Goal: Task Accomplishment & Management: Complete application form

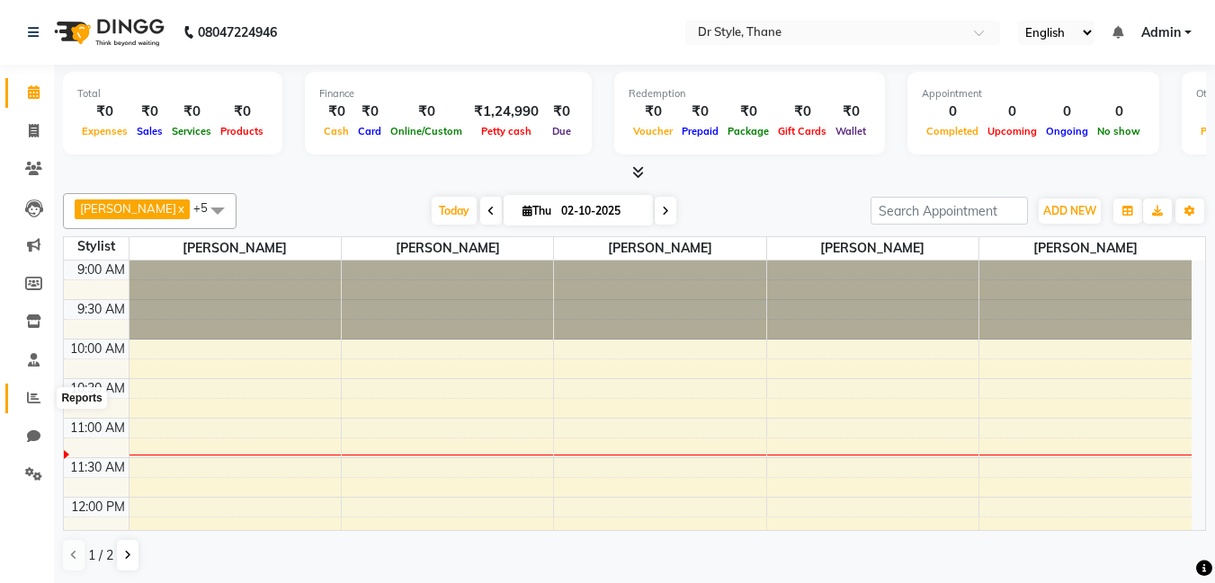
click at [32, 397] on icon at bounding box center [33, 397] width 13 height 13
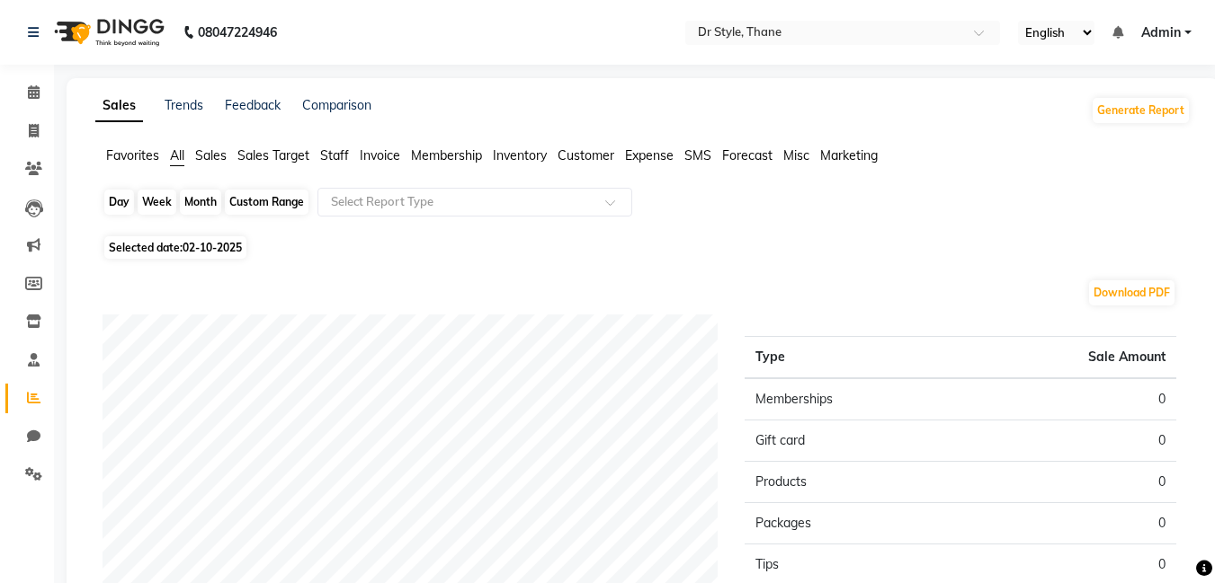
click at [117, 200] on div "Day" at bounding box center [119, 202] width 30 height 25
select select "10"
select select "2025"
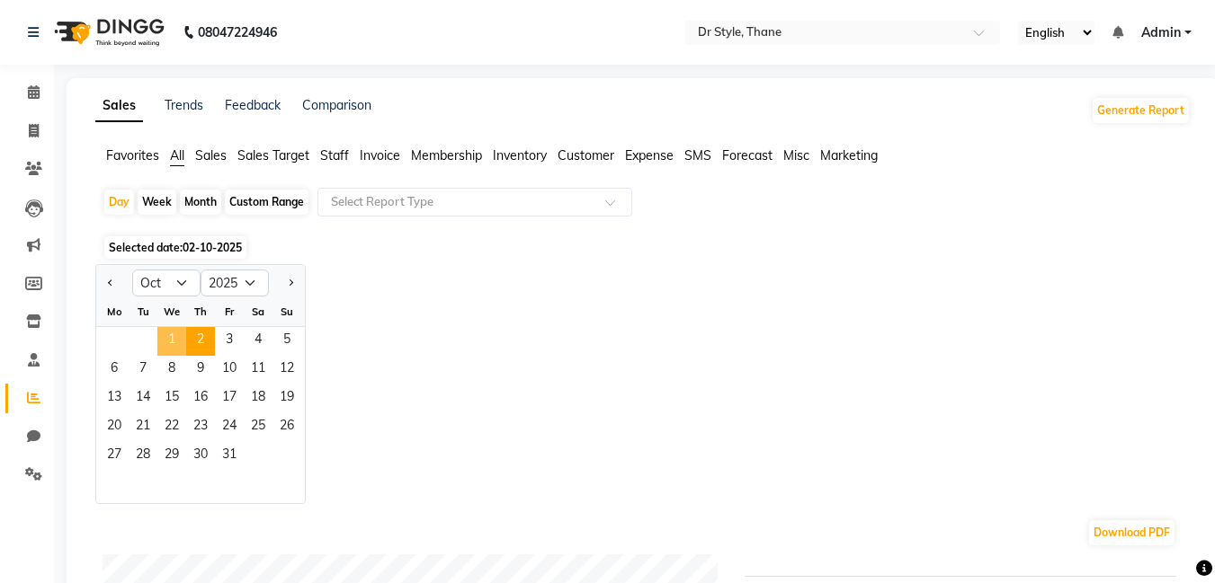
click at [169, 347] on span "1" at bounding box center [171, 341] width 29 height 29
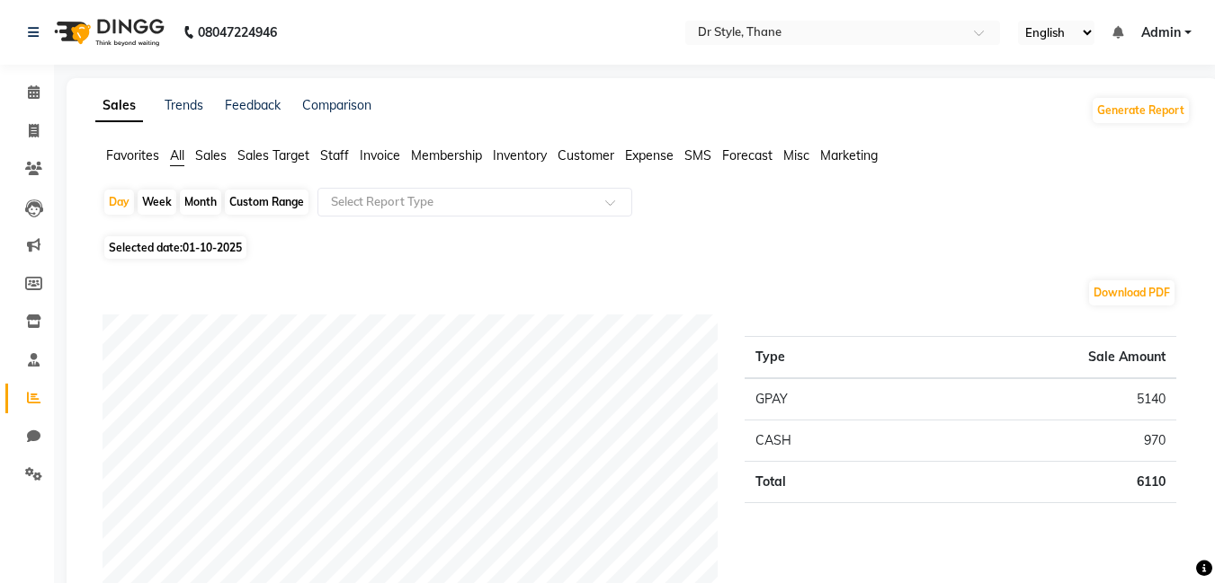
click at [343, 154] on span "Staff" at bounding box center [334, 155] width 29 height 16
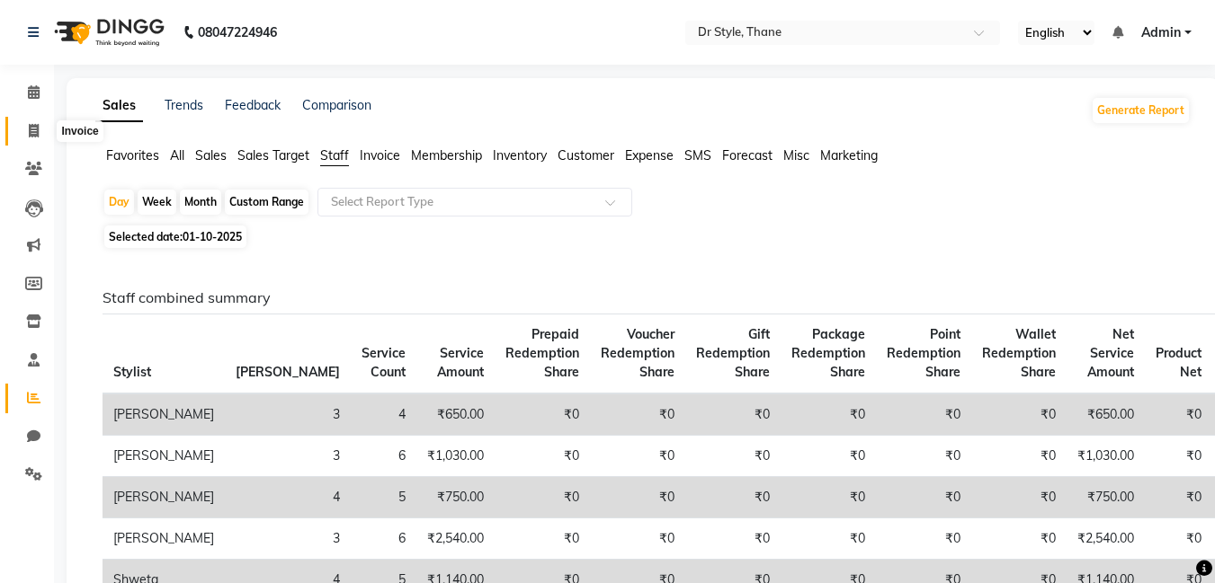
click at [31, 132] on icon at bounding box center [34, 130] width 10 height 13
select select "service"
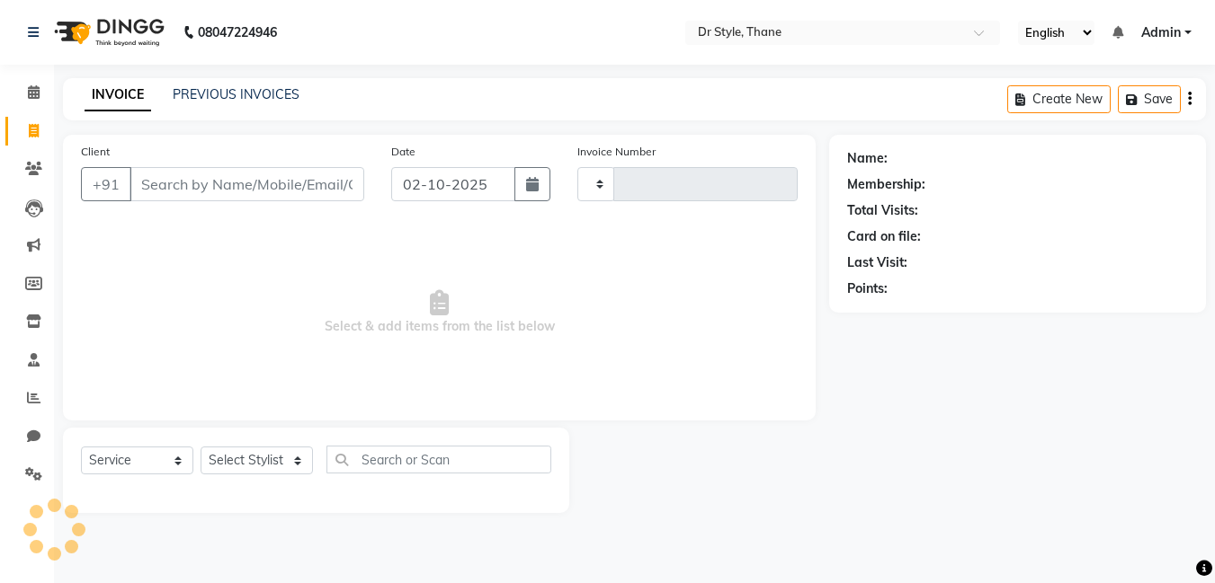
type input "1534"
select select "7832"
click at [35, 97] on icon at bounding box center [34, 91] width 12 height 13
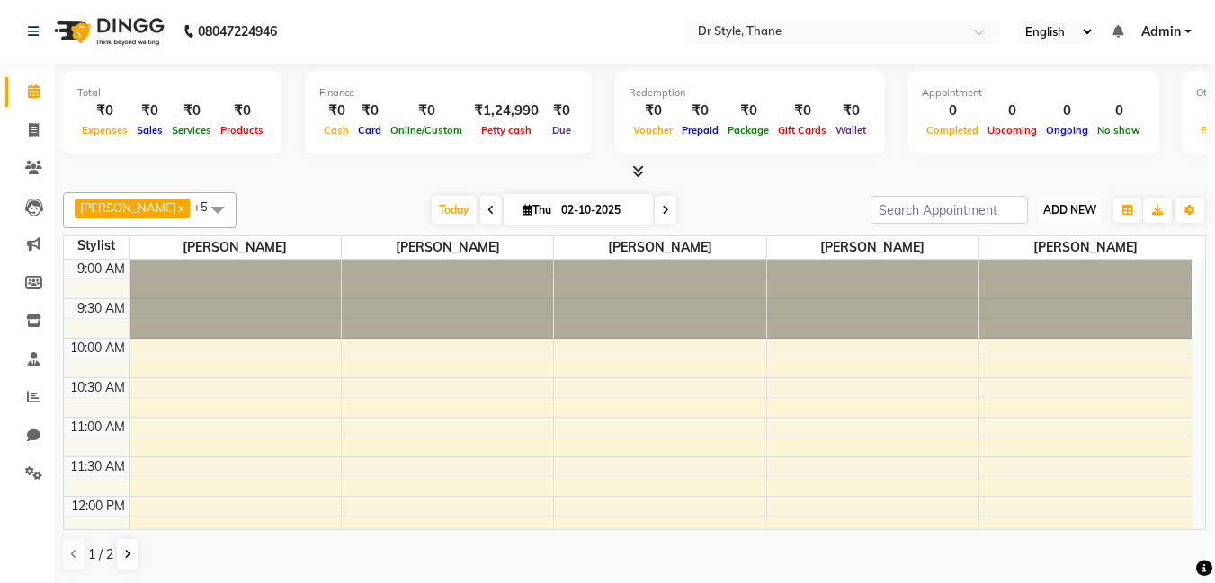
click at [1046, 213] on span "ADD NEW" at bounding box center [1069, 209] width 53 height 13
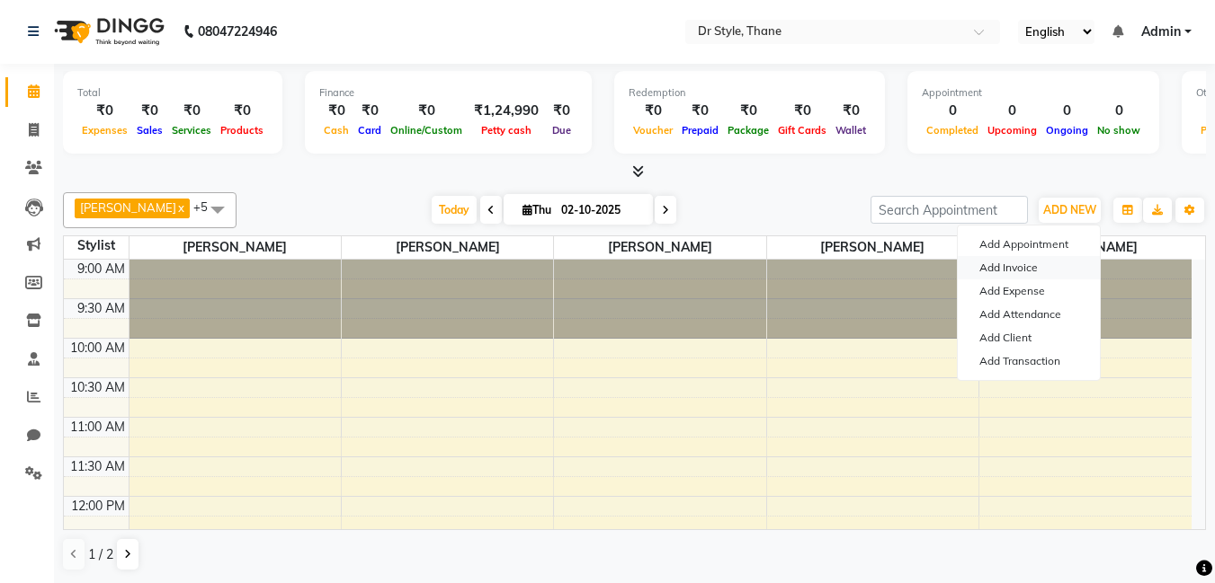
click at [1019, 276] on link "Add Invoice" at bounding box center [1028, 267] width 142 height 23
select select "7832"
select select "service"
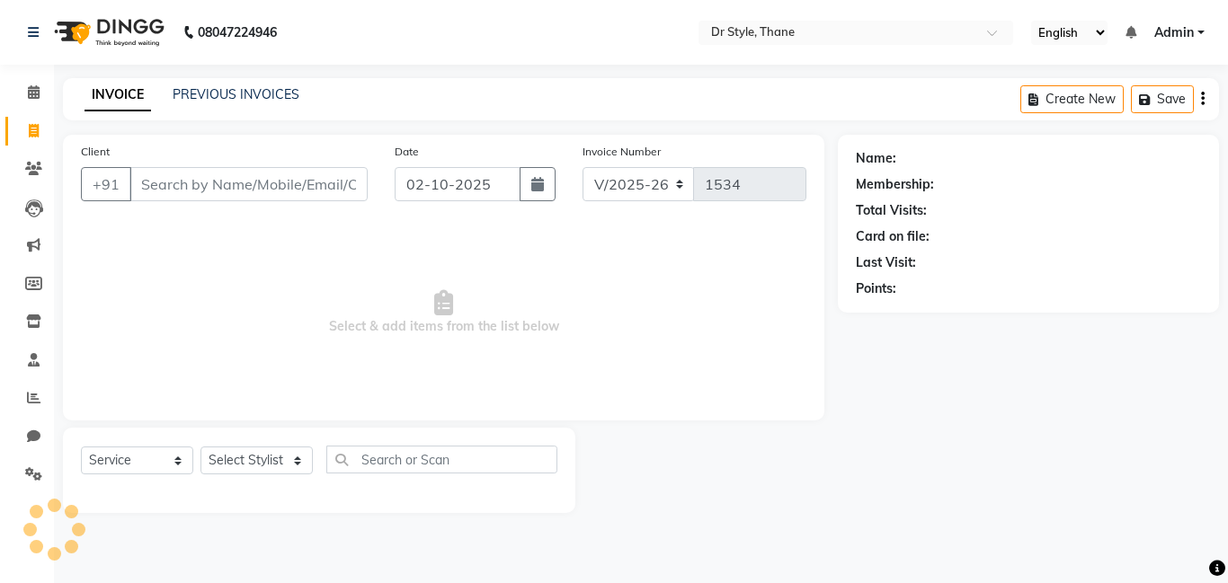
click at [317, 184] on input "Client" at bounding box center [248, 184] width 238 height 34
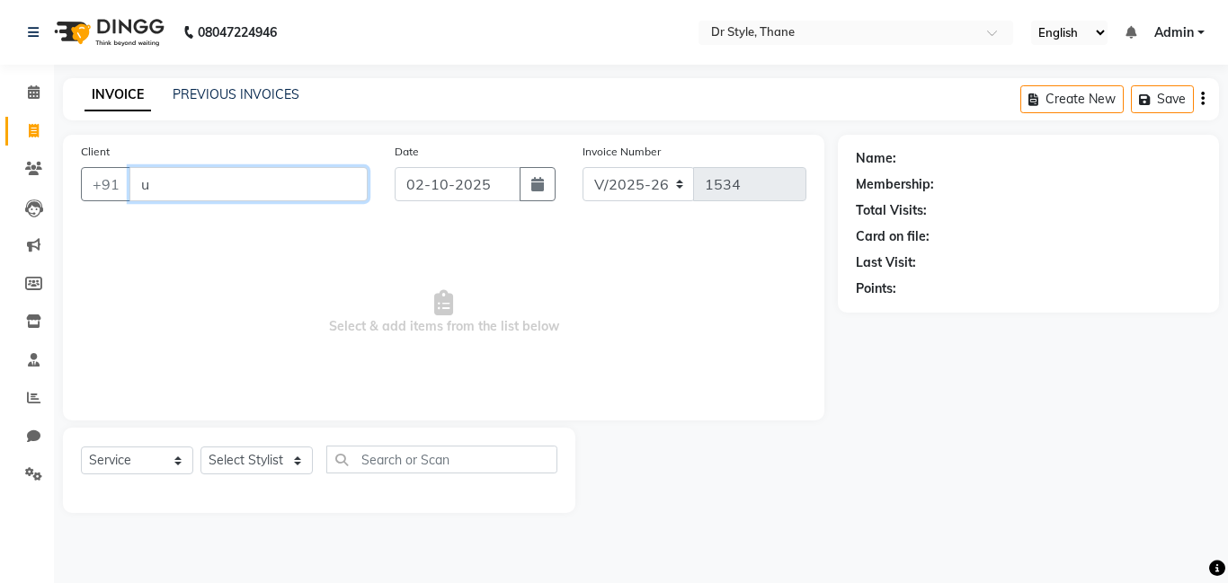
drag, startPoint x: 170, startPoint y: 187, endPoint x: 1079, endPoint y: 241, distance: 910.5
click at [170, 187] on input "u" at bounding box center [248, 184] width 238 height 34
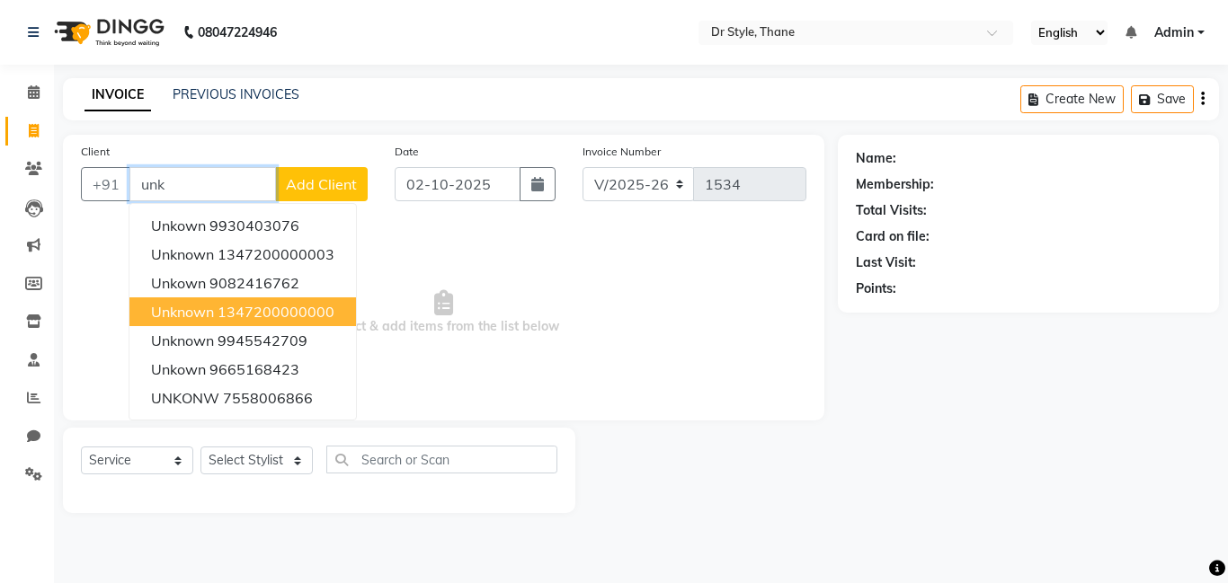
click at [242, 313] on ngb-highlight "1347200000000" at bounding box center [276, 312] width 117 height 18
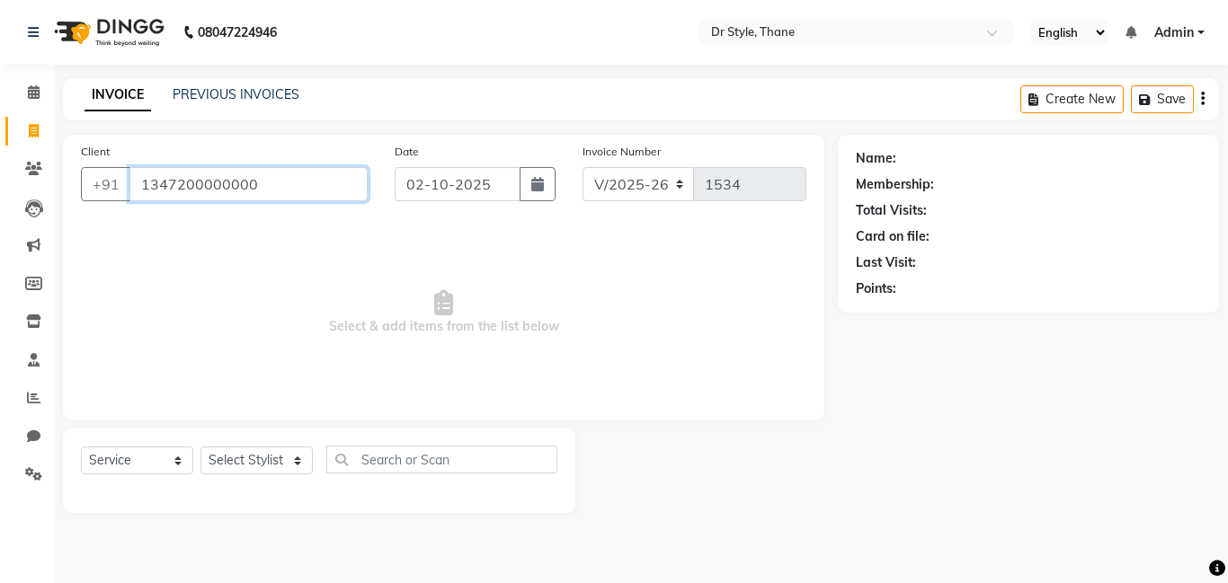
type input "1347200000000"
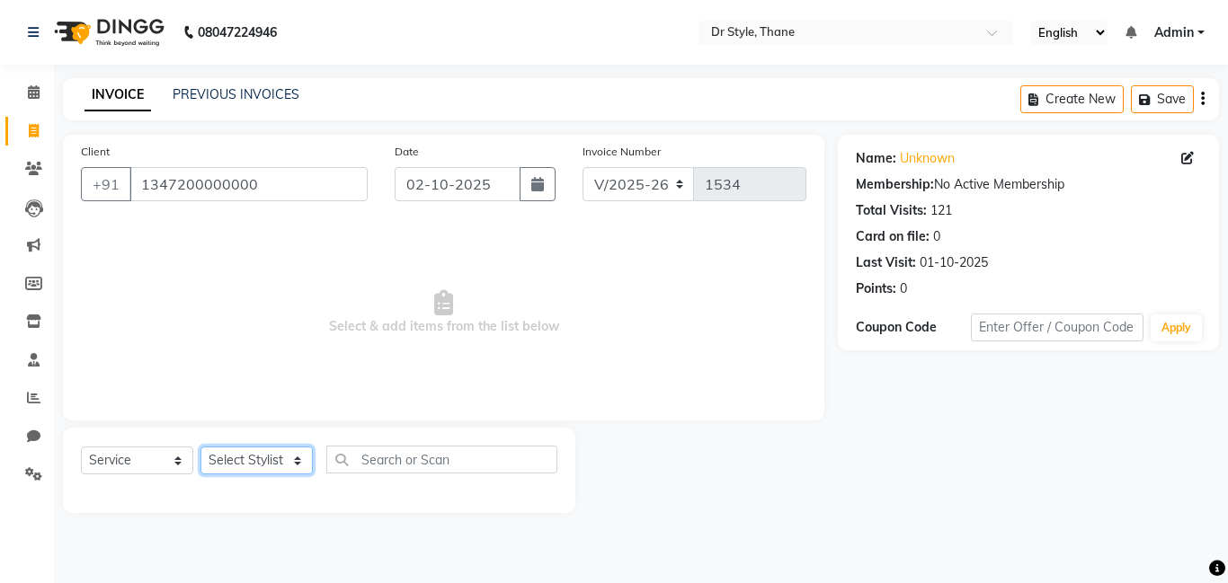
click at [254, 461] on select "Select Stylist [PERSON_NAME] [PERSON_NAME] [PERSON_NAME] [PERSON_NAME] [PERSON_…" at bounding box center [256, 461] width 112 height 28
select select "91939"
click at [200, 447] on select "Select Stylist [PERSON_NAME] [PERSON_NAME] [PERSON_NAME] [PERSON_NAME] [PERSON_…" at bounding box center [256, 461] width 112 height 28
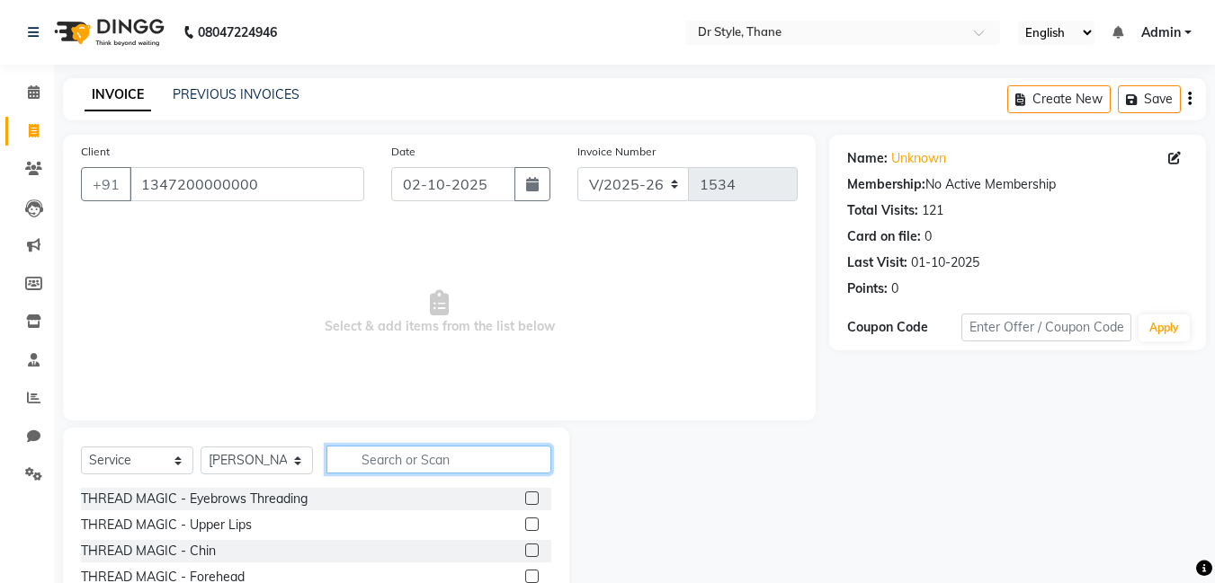
click at [395, 464] on input "text" at bounding box center [438, 460] width 225 height 28
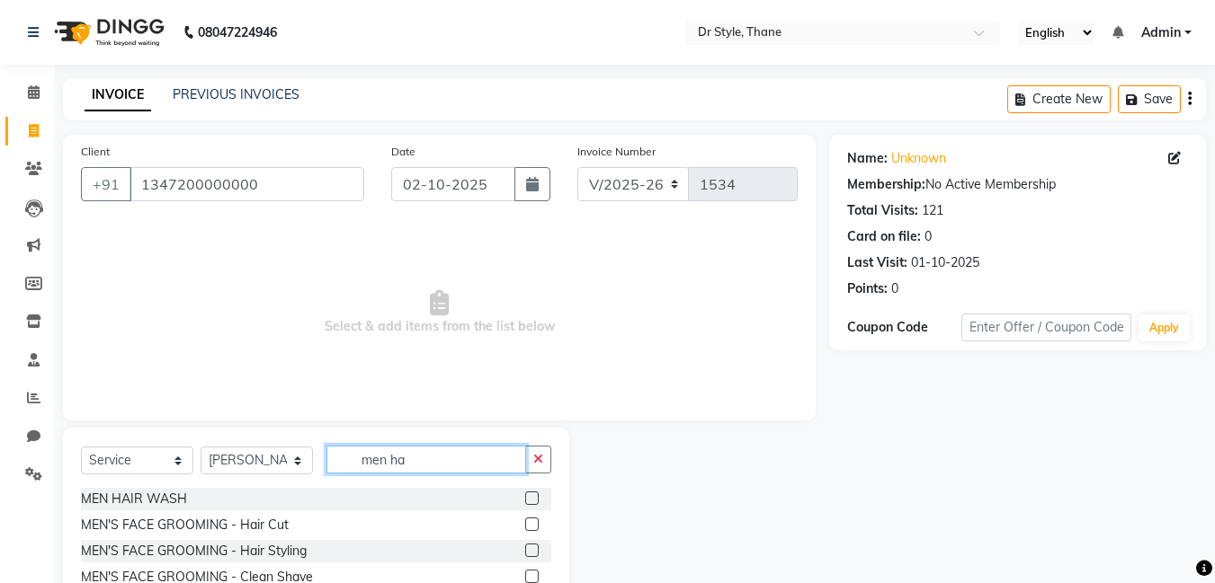
type input "men ha"
click at [529, 528] on label at bounding box center [531, 524] width 13 height 13
click at [529, 528] on input "checkbox" at bounding box center [531, 526] width 12 height 12
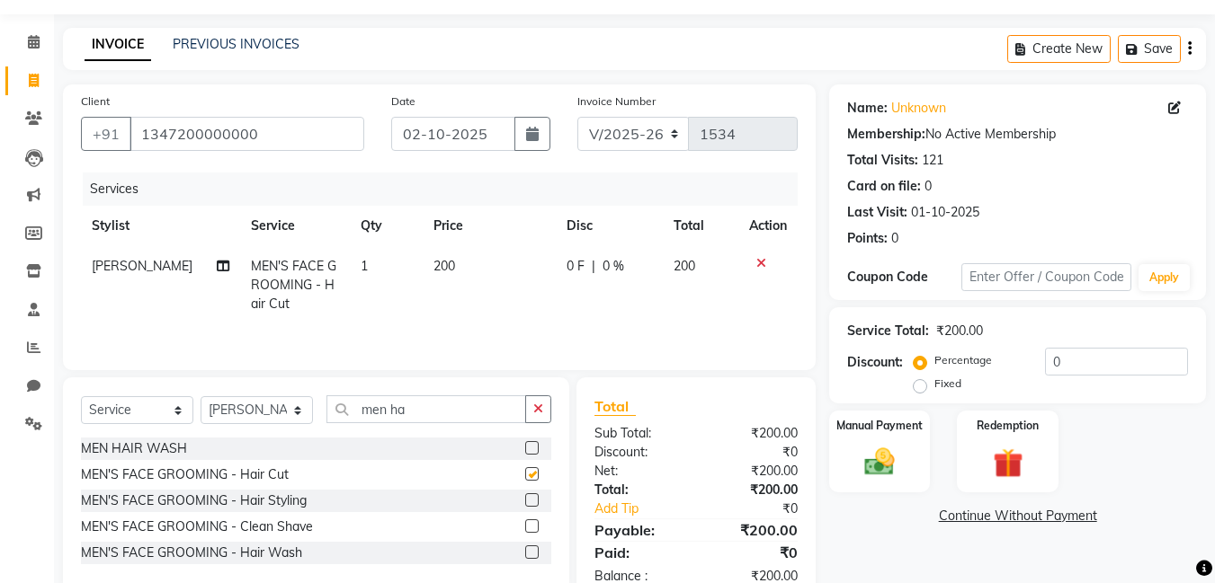
checkbox input "false"
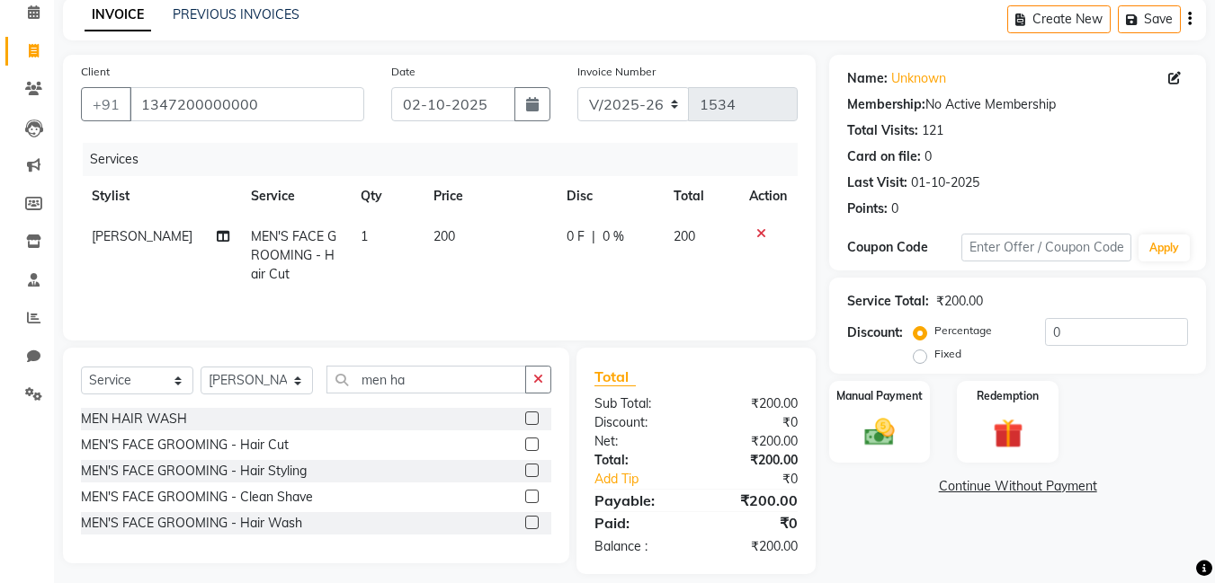
scroll to position [98, 0]
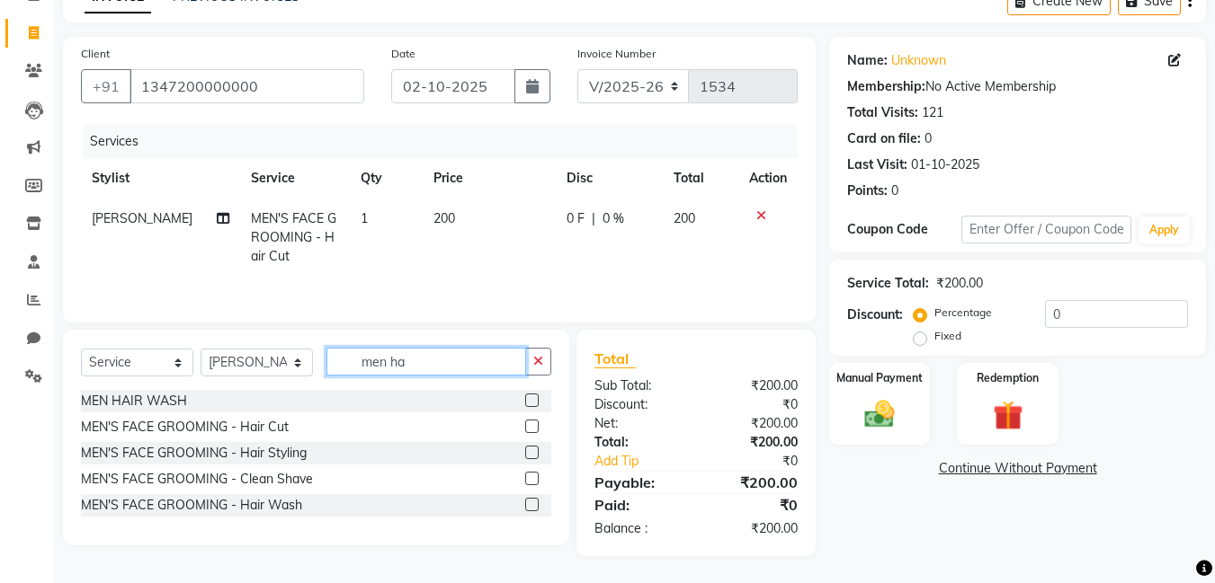
click at [419, 358] on input "men ha" at bounding box center [426, 362] width 200 height 28
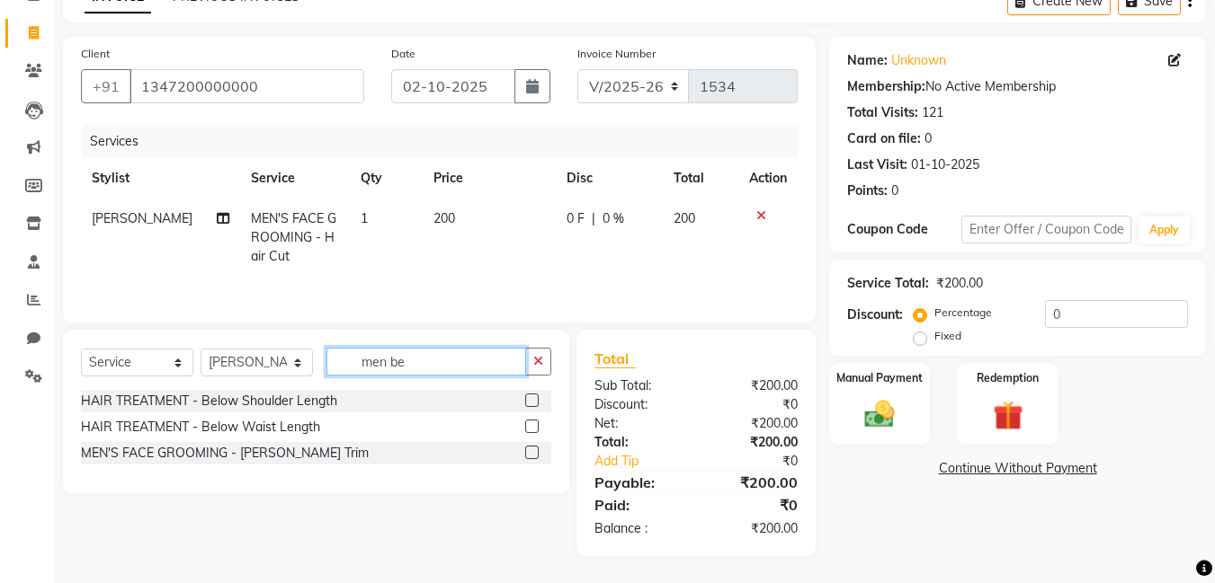
type input "men be"
click at [537, 454] on label at bounding box center [531, 452] width 13 height 13
click at [537, 454] on input "checkbox" at bounding box center [531, 454] width 12 height 12
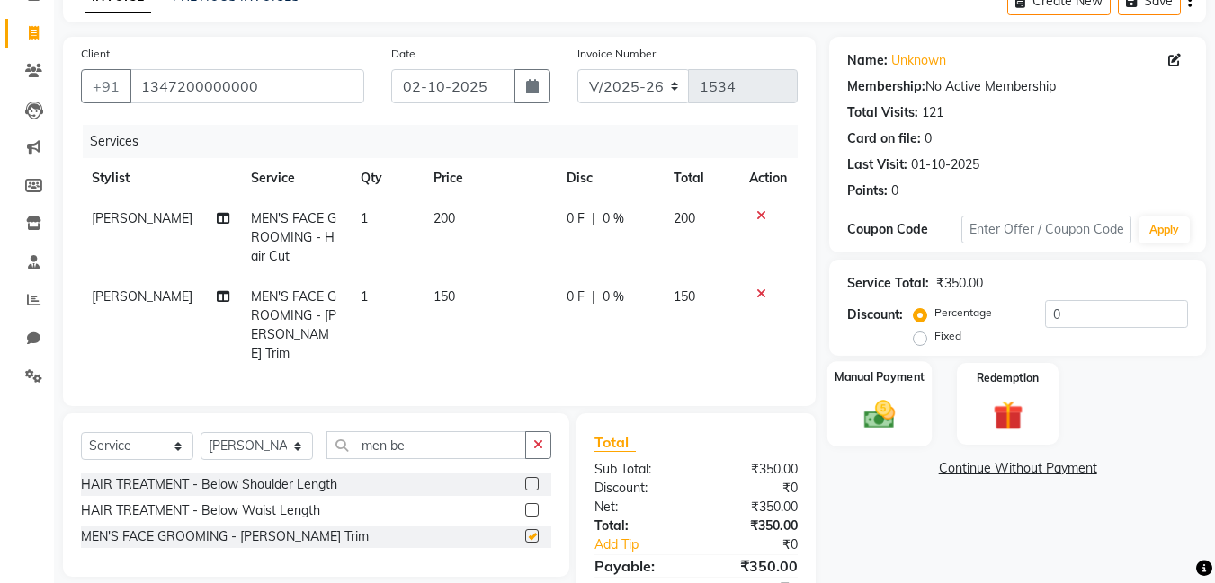
checkbox input "false"
click at [885, 409] on img at bounding box center [879, 414] width 50 height 36
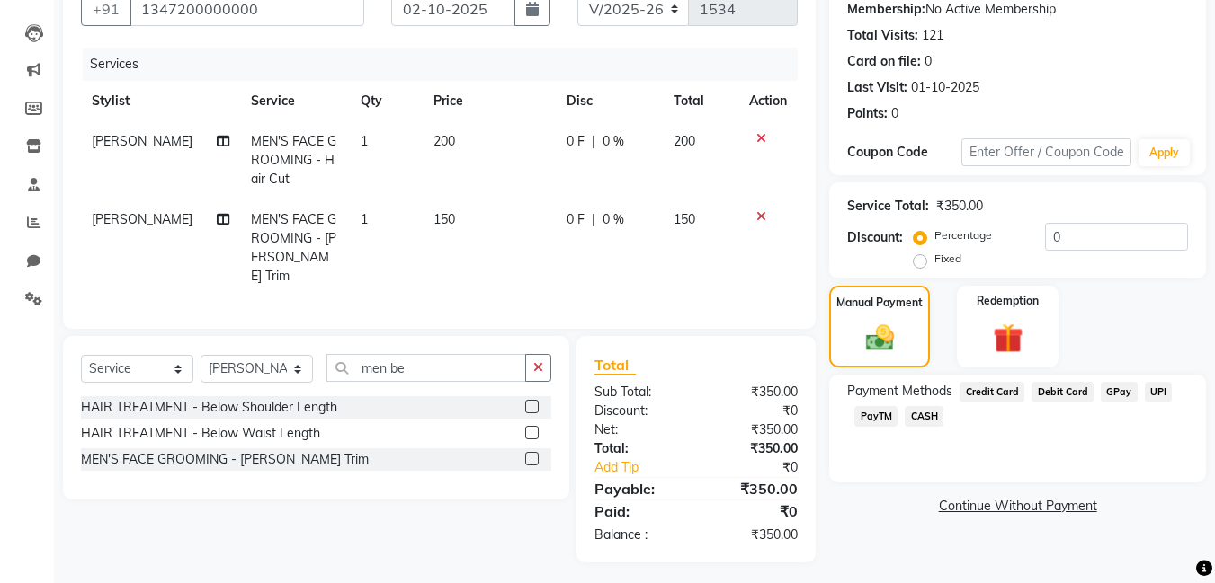
scroll to position [176, 0]
click at [1113, 386] on span "GPay" at bounding box center [1118, 391] width 37 height 21
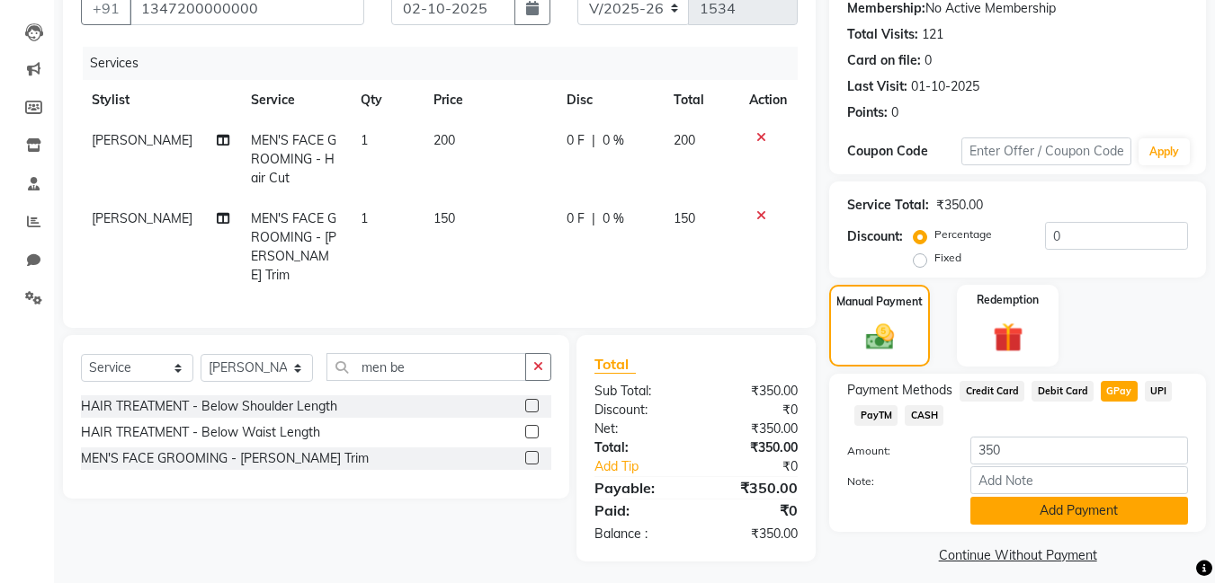
click at [1038, 506] on button "Add Payment" at bounding box center [1079, 511] width 218 height 28
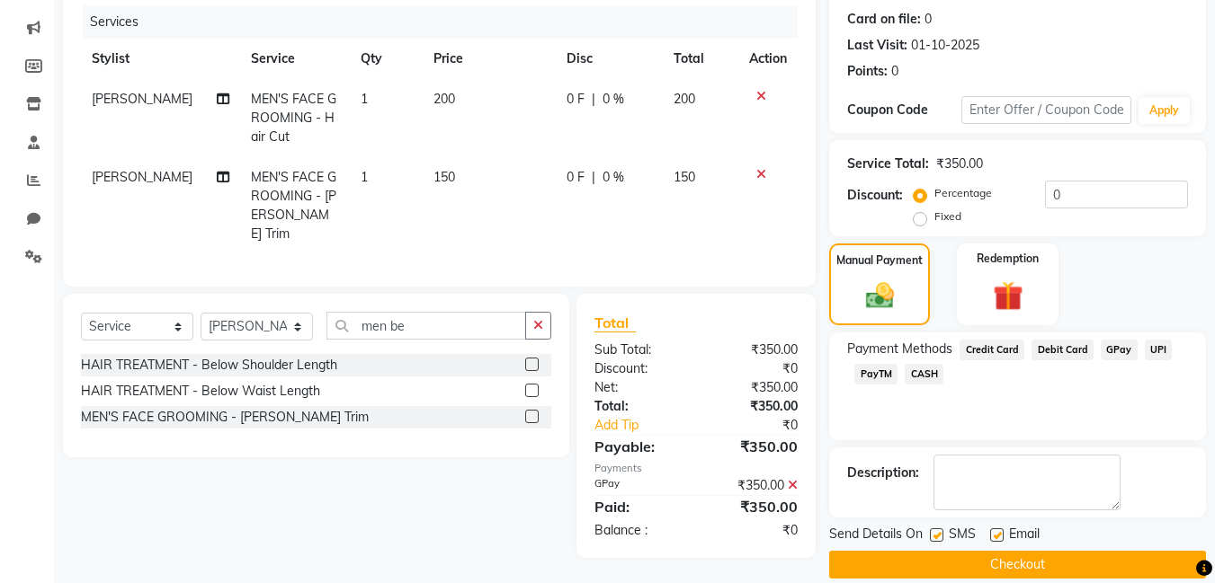
scroll to position [240, 0]
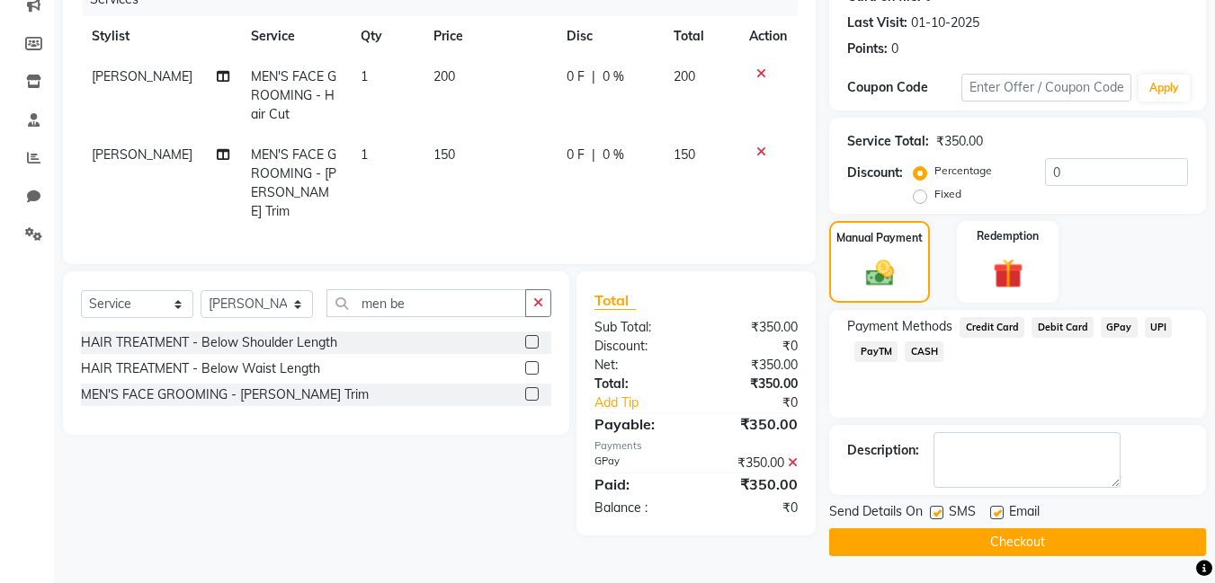
click at [984, 537] on button "Checkout" at bounding box center [1017, 543] width 377 height 28
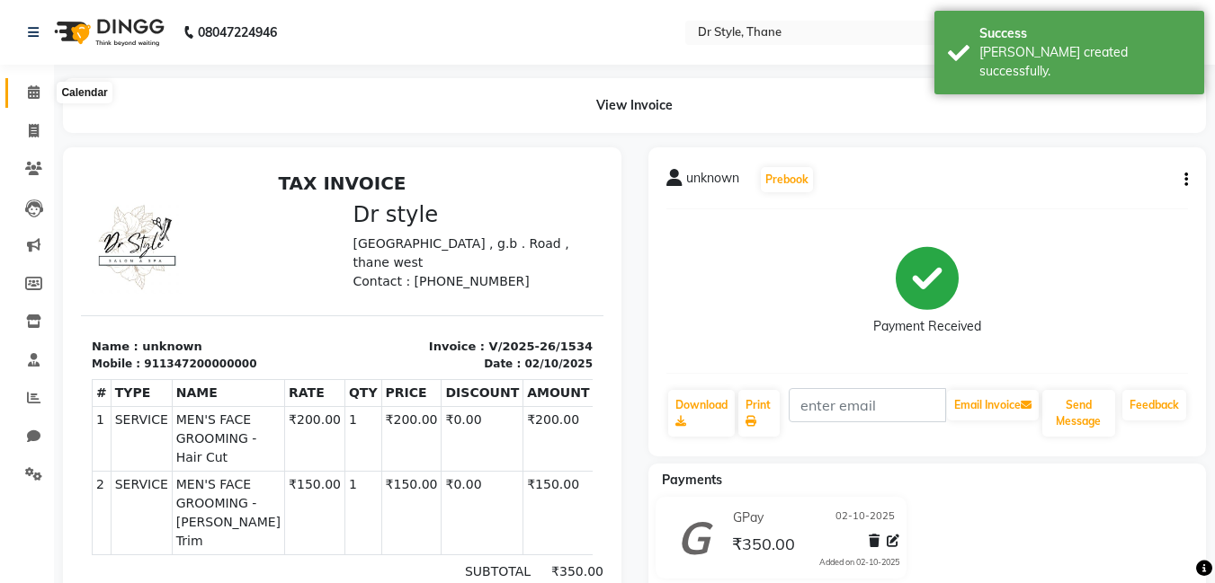
click at [36, 93] on icon at bounding box center [34, 91] width 12 height 13
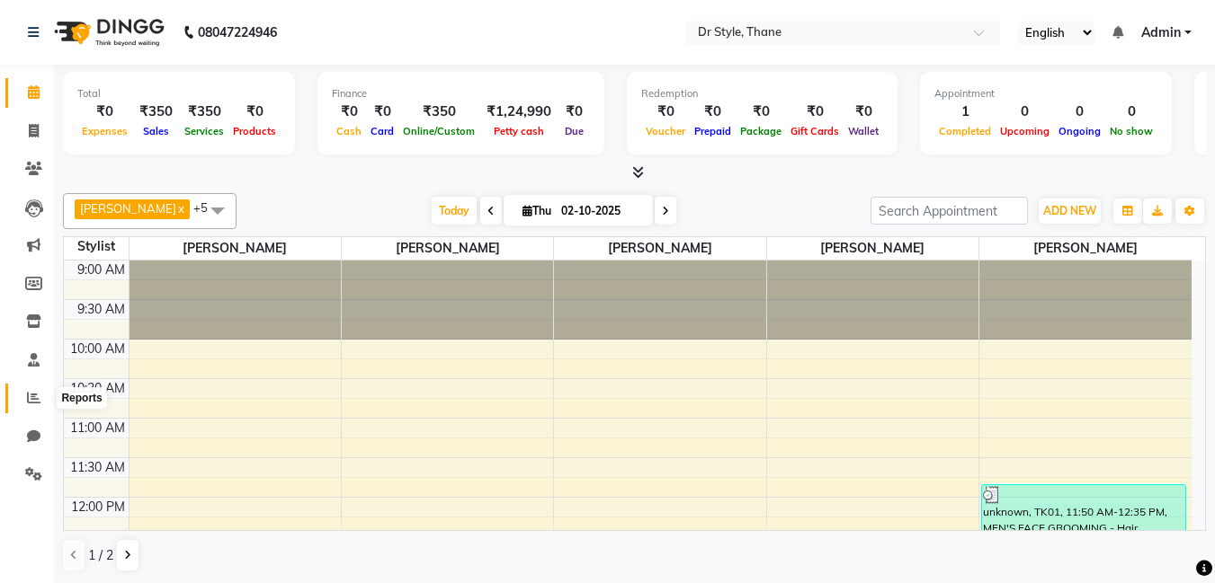
click at [26, 402] on span at bounding box center [33, 398] width 31 height 21
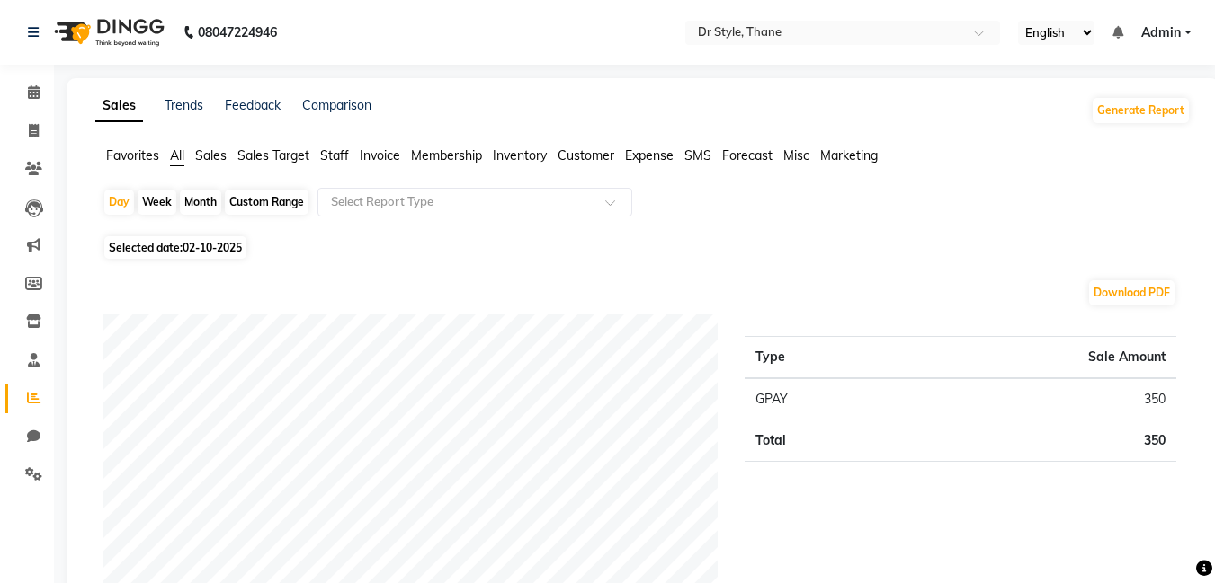
click at [190, 200] on div "Month" at bounding box center [200, 202] width 41 height 25
select select "10"
select select "2025"
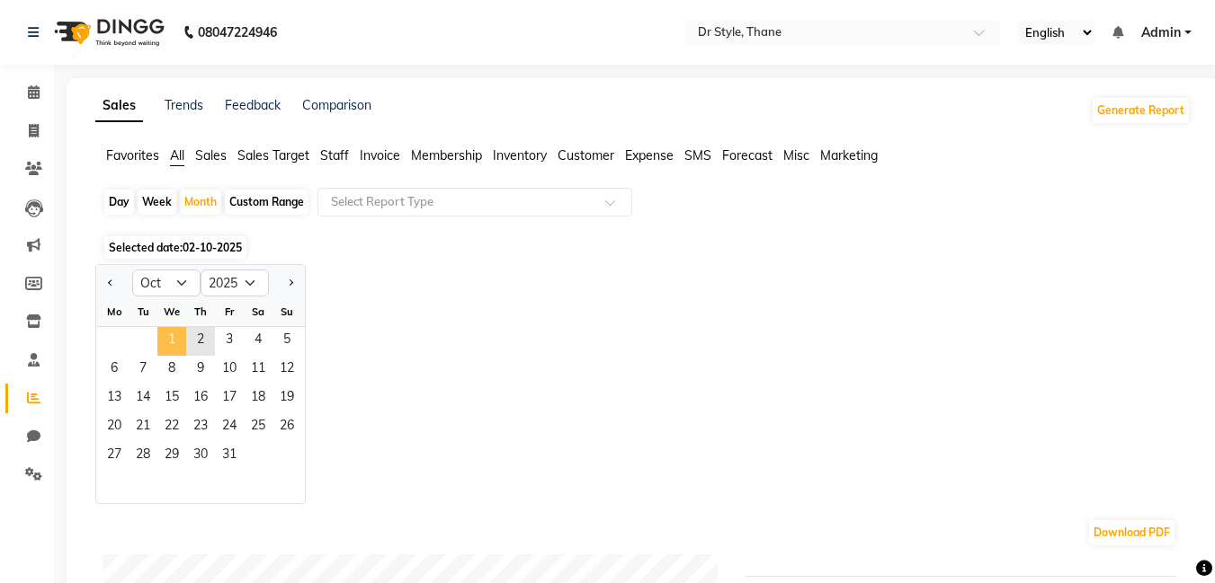
click at [164, 339] on span "1" at bounding box center [171, 341] width 29 height 29
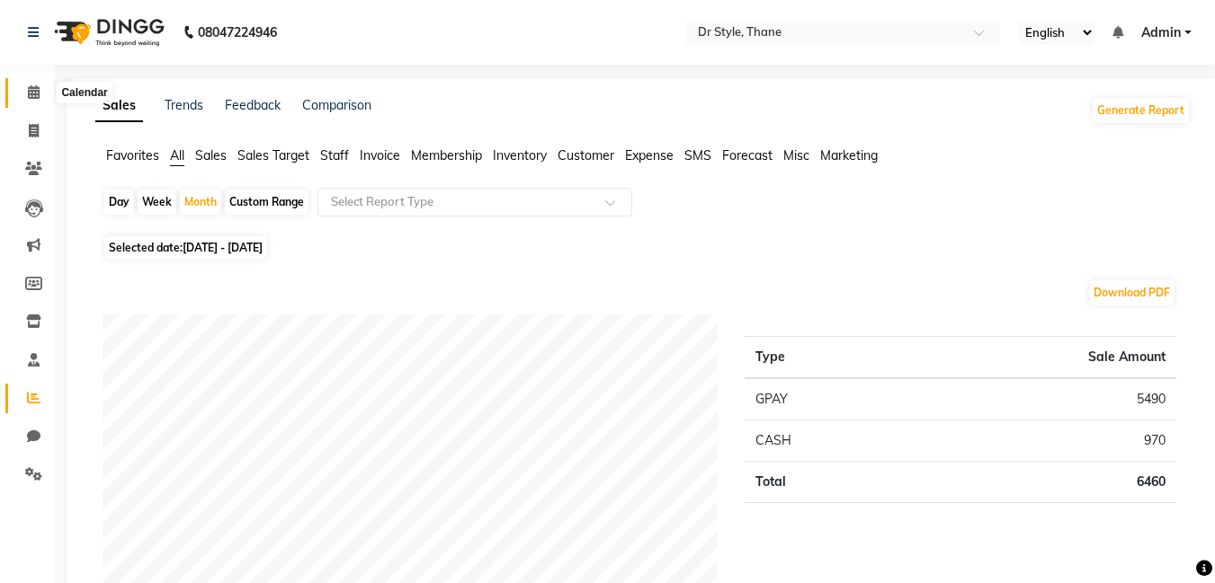
click at [36, 84] on span at bounding box center [33, 93] width 31 height 21
